Goal: Task Accomplishment & Management: Manage account settings

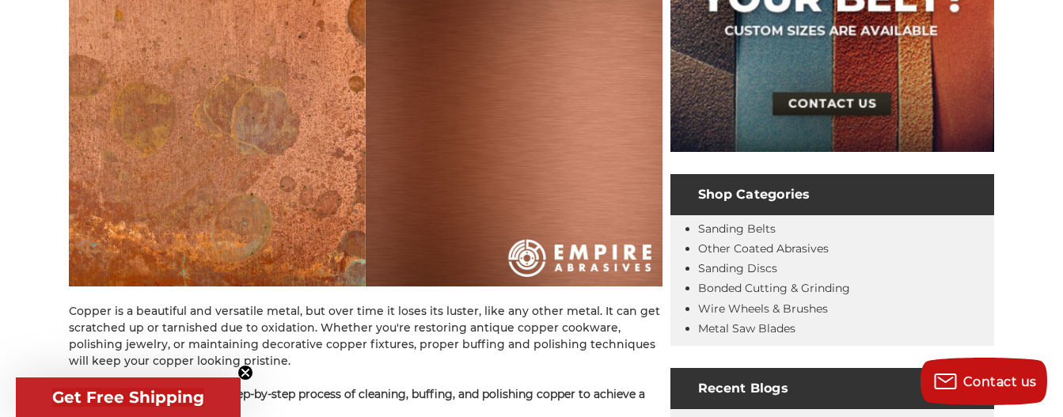
scroll to position [411, 0]
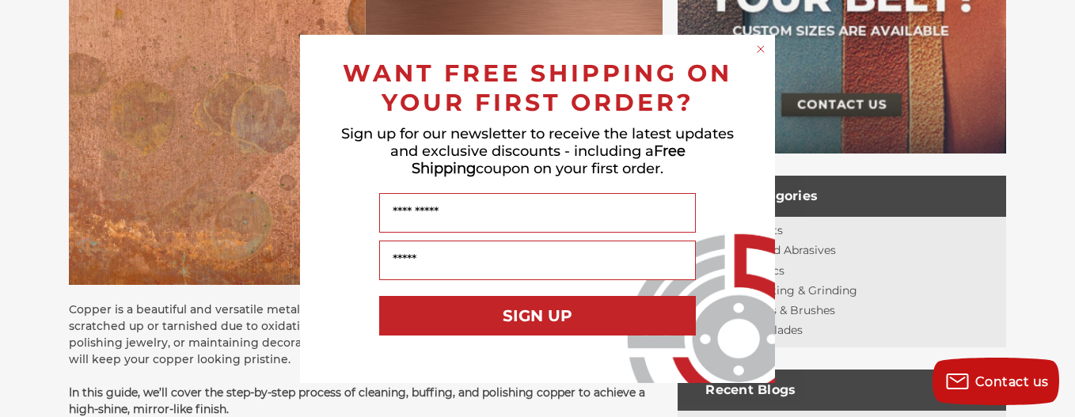
drag, startPoint x: 349, startPoint y: 288, endPoint x: 339, endPoint y: 320, distance: 34.0
click at [339, 320] on div "SIGN UP" at bounding box center [537, 327] width 443 height 79
click at [326, 189] on div "Sign up for our newsletter to receive the latest updates and exclusive discount…" at bounding box center [537, 155] width 443 height 76
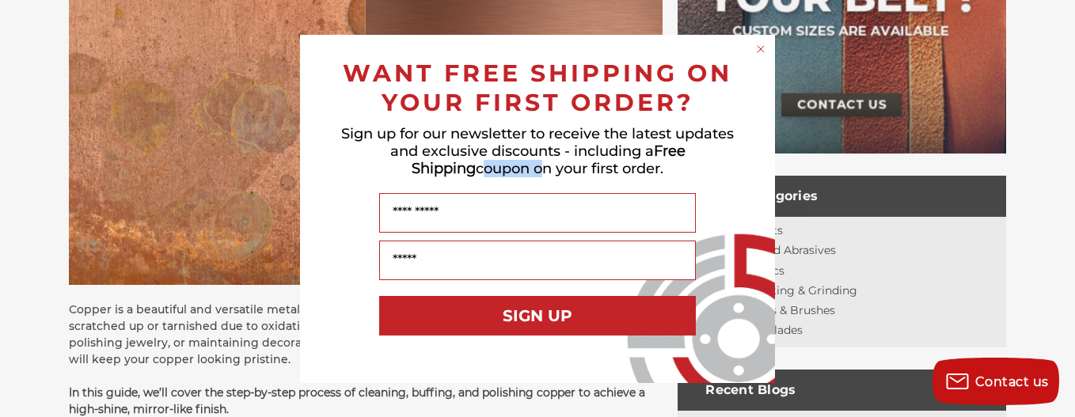
click at [326, 189] on div "Sign up for our newsletter to receive the latest updates and exclusive discount…" at bounding box center [537, 155] width 443 height 76
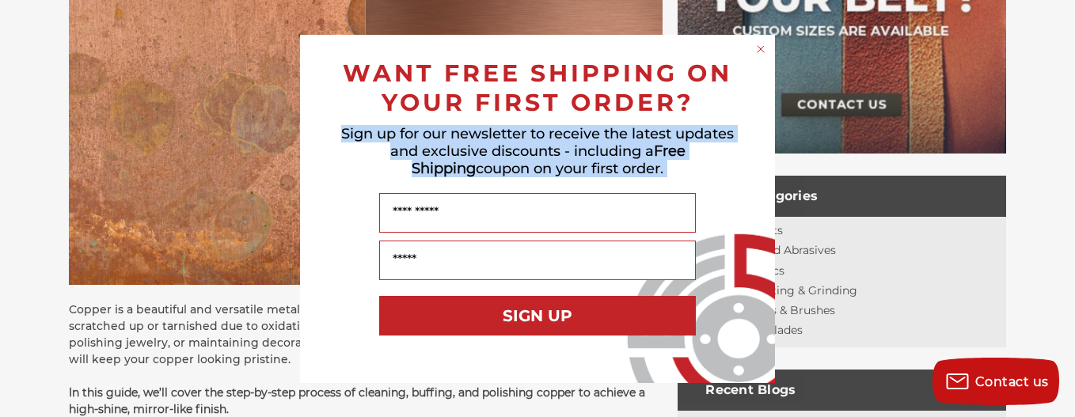
click at [326, 189] on div "Sign up for our newsletter to receive the latest updates and exclusive discount…" at bounding box center [537, 155] width 443 height 76
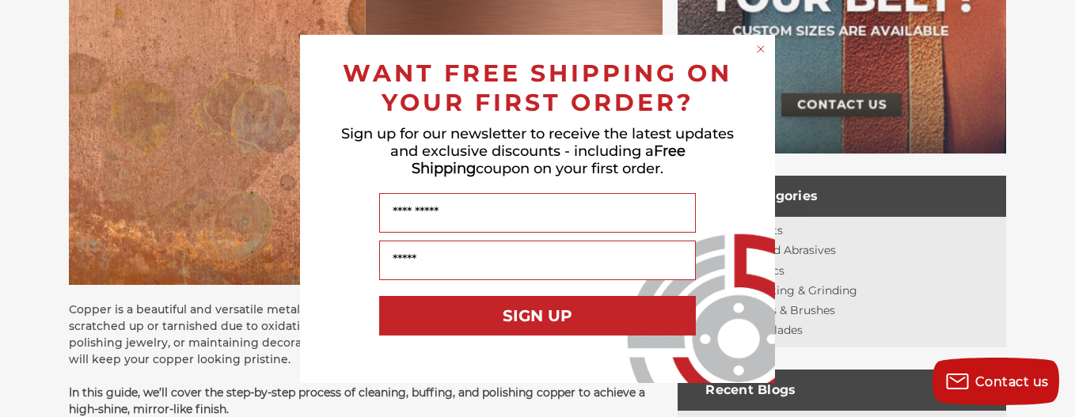
click at [759, 46] on circle "Close dialog" at bounding box center [760, 48] width 15 height 15
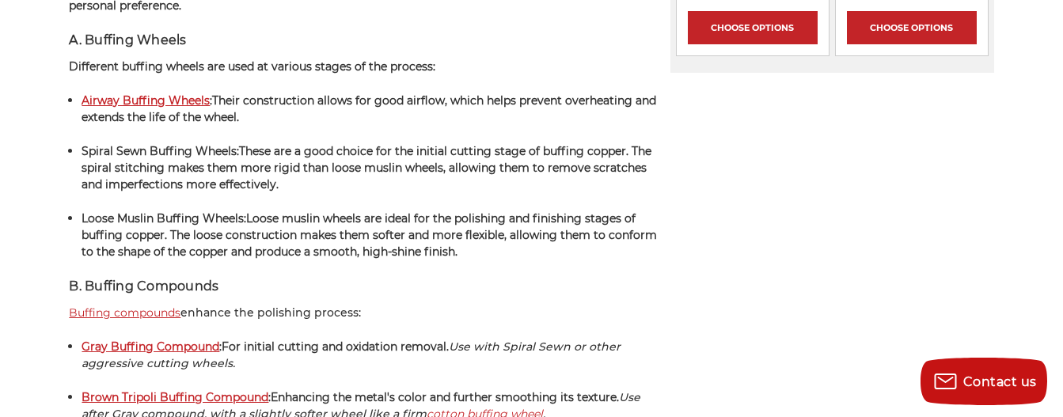
scroll to position [2296, 0]
